Goal: Download file/media

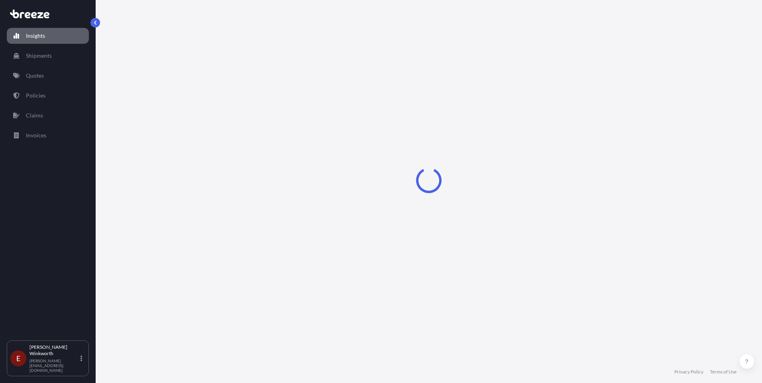
select select "2025"
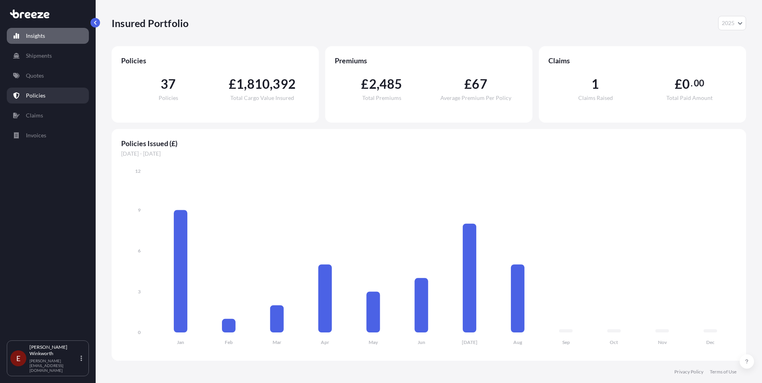
click at [38, 96] on p "Policies" at bounding box center [36, 96] width 20 height 8
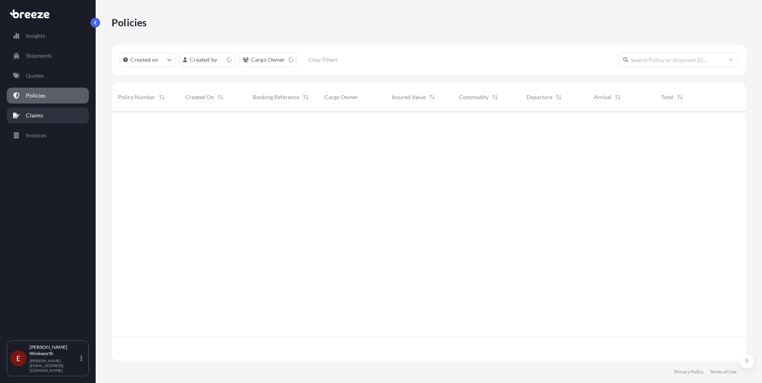
scroll to position [248, 628]
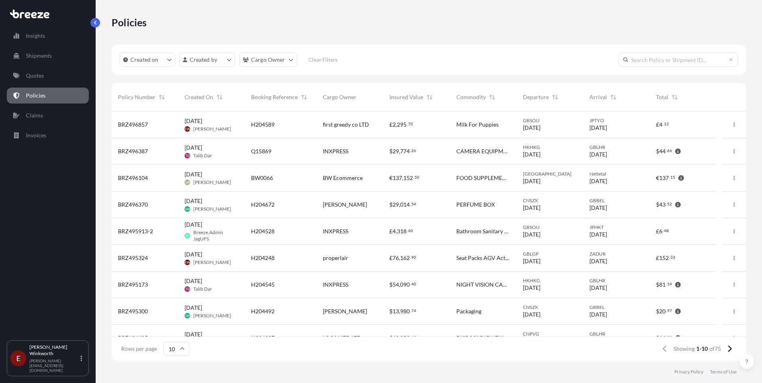
click at [138, 123] on span "BRZ496857" at bounding box center [133, 125] width 30 height 8
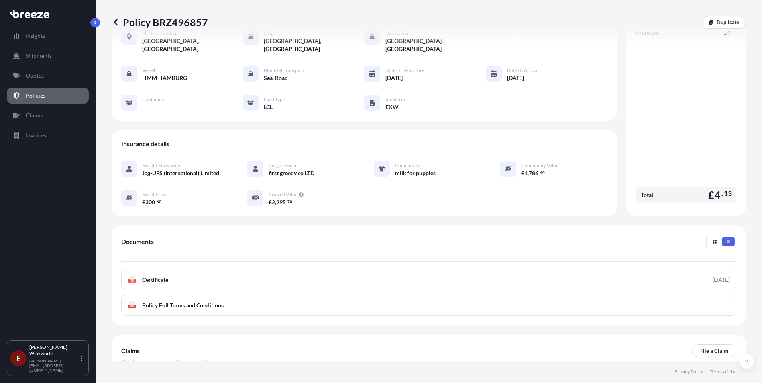
scroll to position [88, 0]
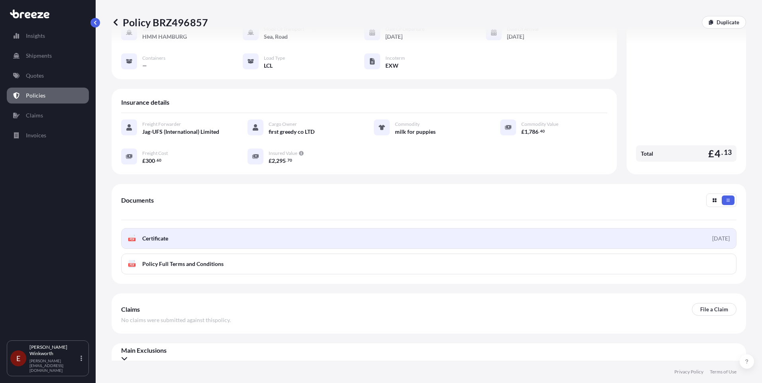
click at [156, 235] on span "Certificate" at bounding box center [155, 239] width 26 height 8
drag, startPoint x: 149, startPoint y: 231, endPoint x: 310, endPoint y: 229, distance: 160.2
click at [310, 229] on link "PDF Certificate [DATE]" at bounding box center [428, 238] width 615 height 21
